Goal: Navigation & Orientation: Find specific page/section

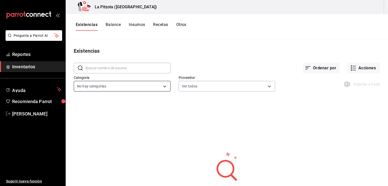
click at [136, 81] on body "Pregunta a Parrot AI Reportes Inventarios Ayuda Recomienda Parrot [PERSON_NAME]…" at bounding box center [194, 91] width 388 height 183
click at [114, 31] on div at bounding box center [194, 93] width 388 height 186
click at [135, 23] on button "Insumos" at bounding box center [137, 26] width 16 height 9
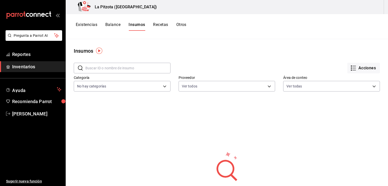
click at [167, 25] on button "Recetas" at bounding box center [160, 26] width 15 height 9
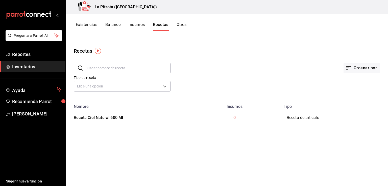
click at [178, 23] on button "Otros" at bounding box center [181, 26] width 10 height 9
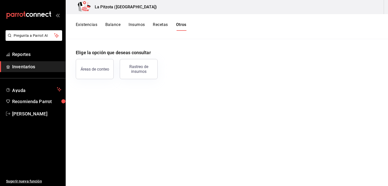
click at [92, 24] on button "Existencias" at bounding box center [86, 26] width 21 height 9
